Goal: Contribute content: Add original content to the website for others to see

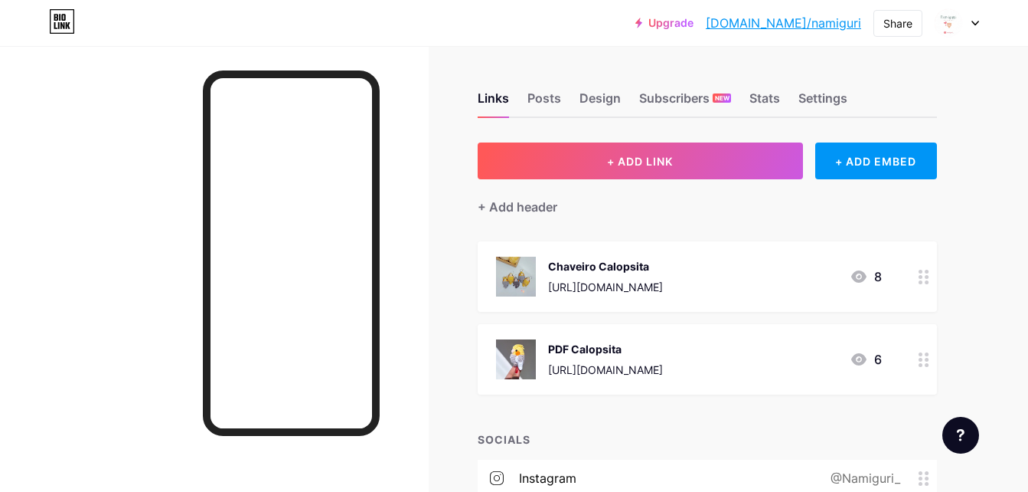
click at [749, 153] on button "+ ADD LINK" at bounding box center [640, 160] width 325 height 37
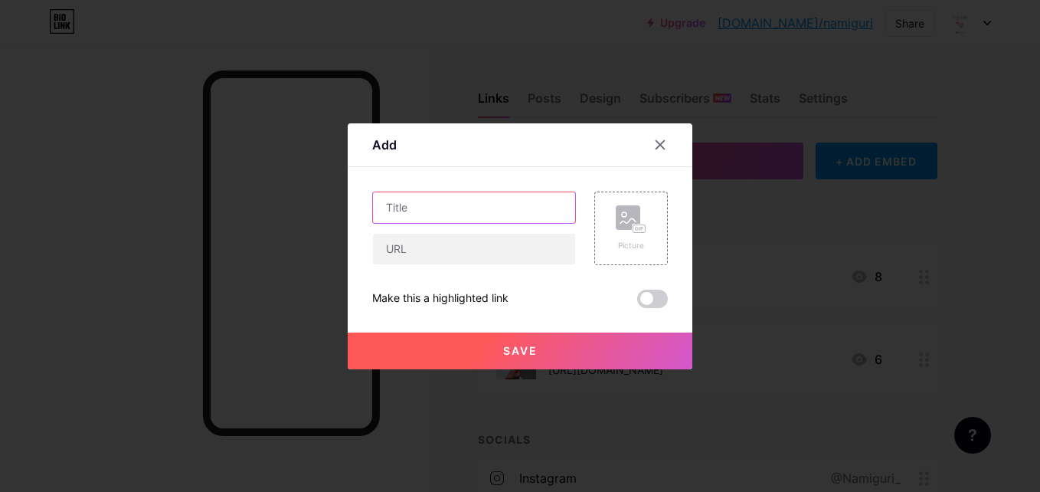
click at [391, 204] on input "text" at bounding box center [474, 207] width 202 height 31
type input "l"
click at [407, 206] on input "Loja shopee" at bounding box center [474, 207] width 202 height 31
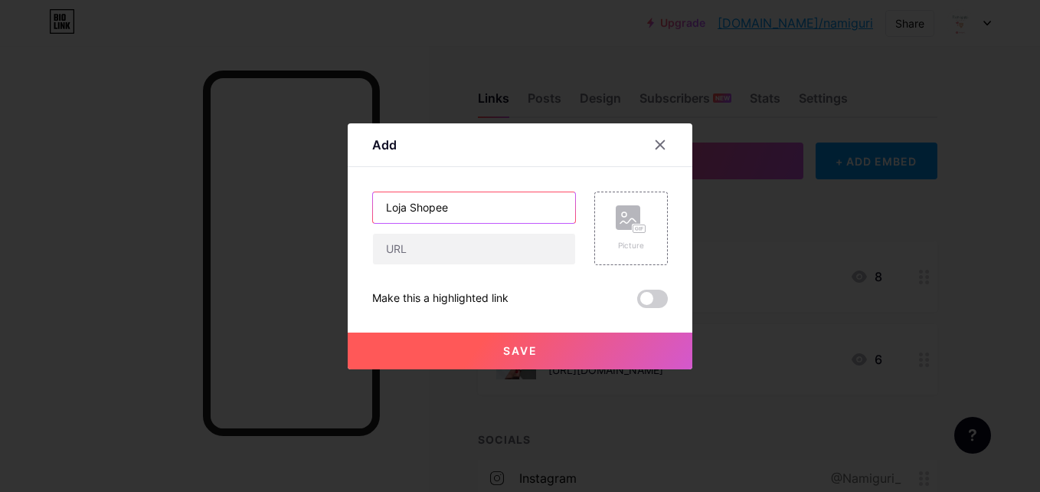
type input "Loja Shopee"
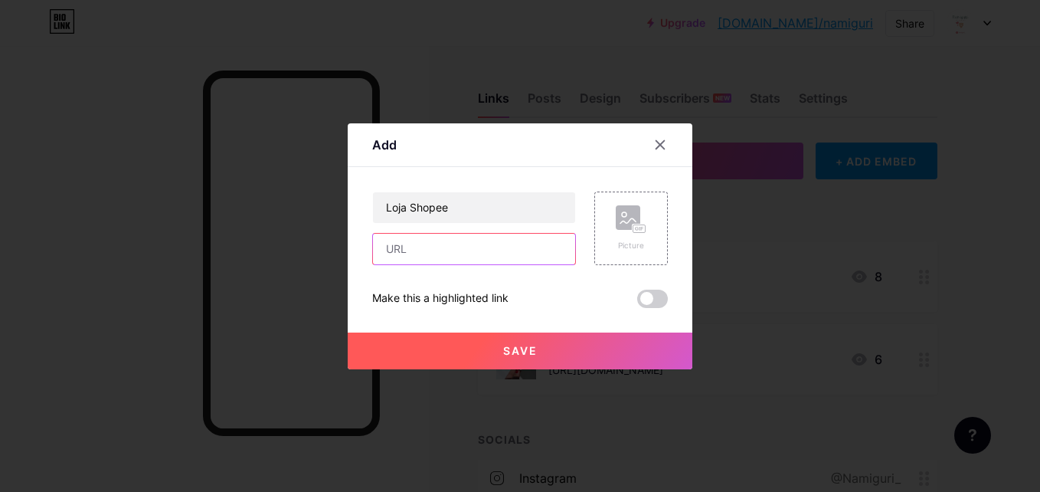
click at [410, 258] on input "text" at bounding box center [474, 249] width 202 height 31
paste input "[URL][DOMAIN_NAME]"
type input "[URL][DOMAIN_NAME]"
click at [633, 240] on div "Picture" at bounding box center [631, 245] width 31 height 11
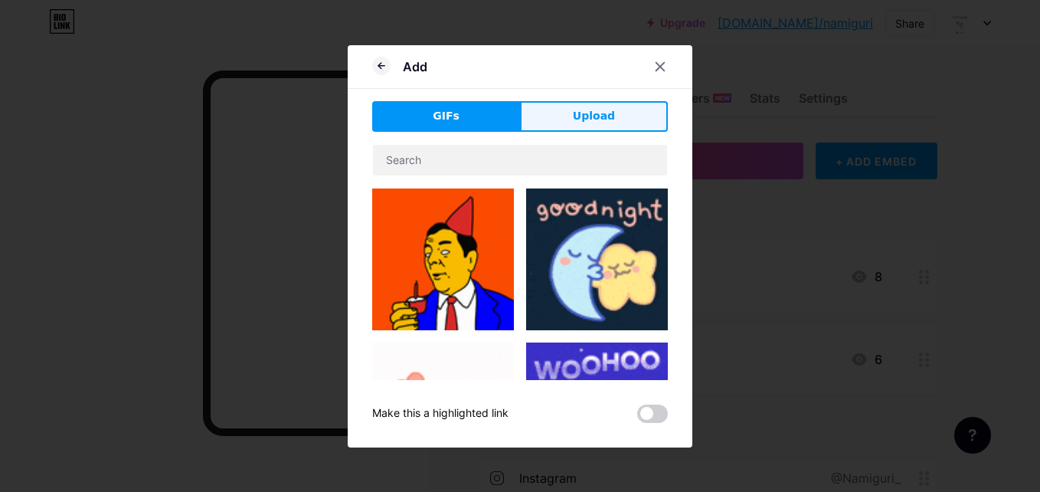
click at [574, 119] on span "Upload" at bounding box center [594, 116] width 42 height 16
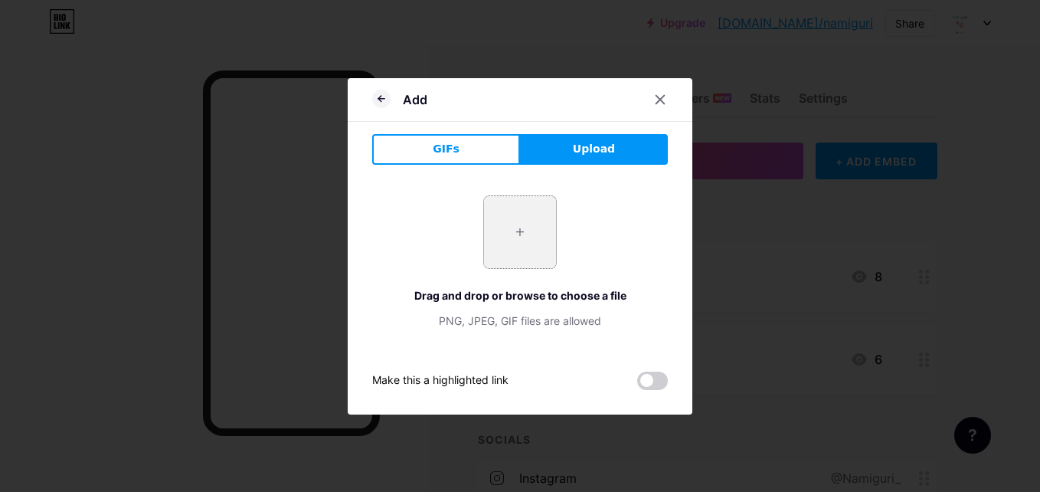
click at [519, 201] on input "file" at bounding box center [520, 232] width 72 height 72
click at [508, 226] on input "file" at bounding box center [520, 232] width 72 height 72
type input "C:\fakepath\Captura de tela [DATE] 223443.png"
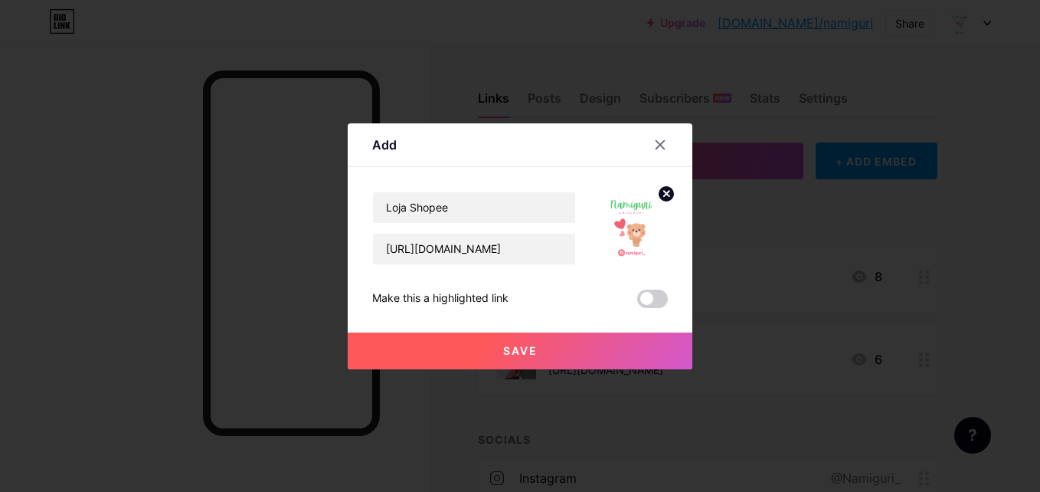
click at [651, 308] on div "Save" at bounding box center [520, 338] width 345 height 61
click at [652, 297] on span at bounding box center [652, 298] width 31 height 18
click at [637, 302] on input "checkbox" at bounding box center [637, 302] width 0 height 0
click at [563, 351] on button "Save" at bounding box center [520, 350] width 345 height 37
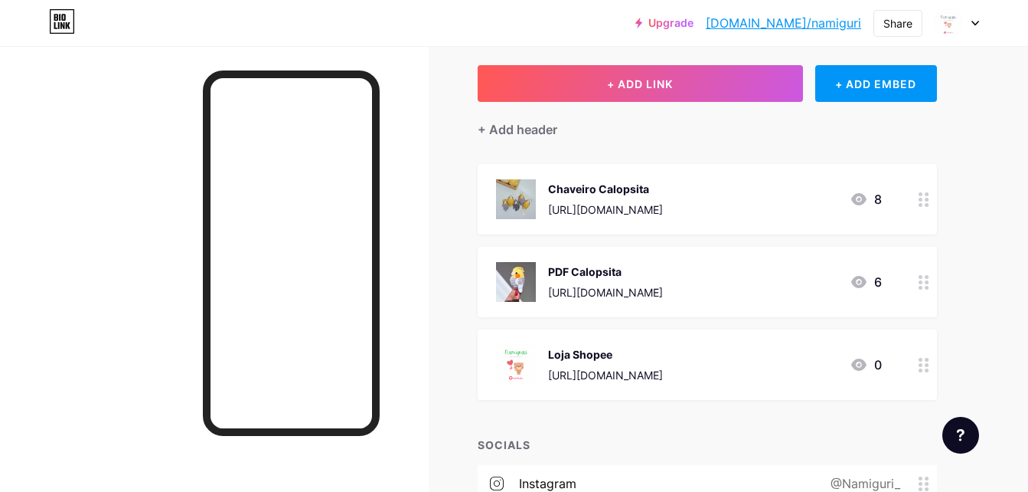
scroll to position [82, 0]
